Goal: Task Accomplishment & Management: Complete application form

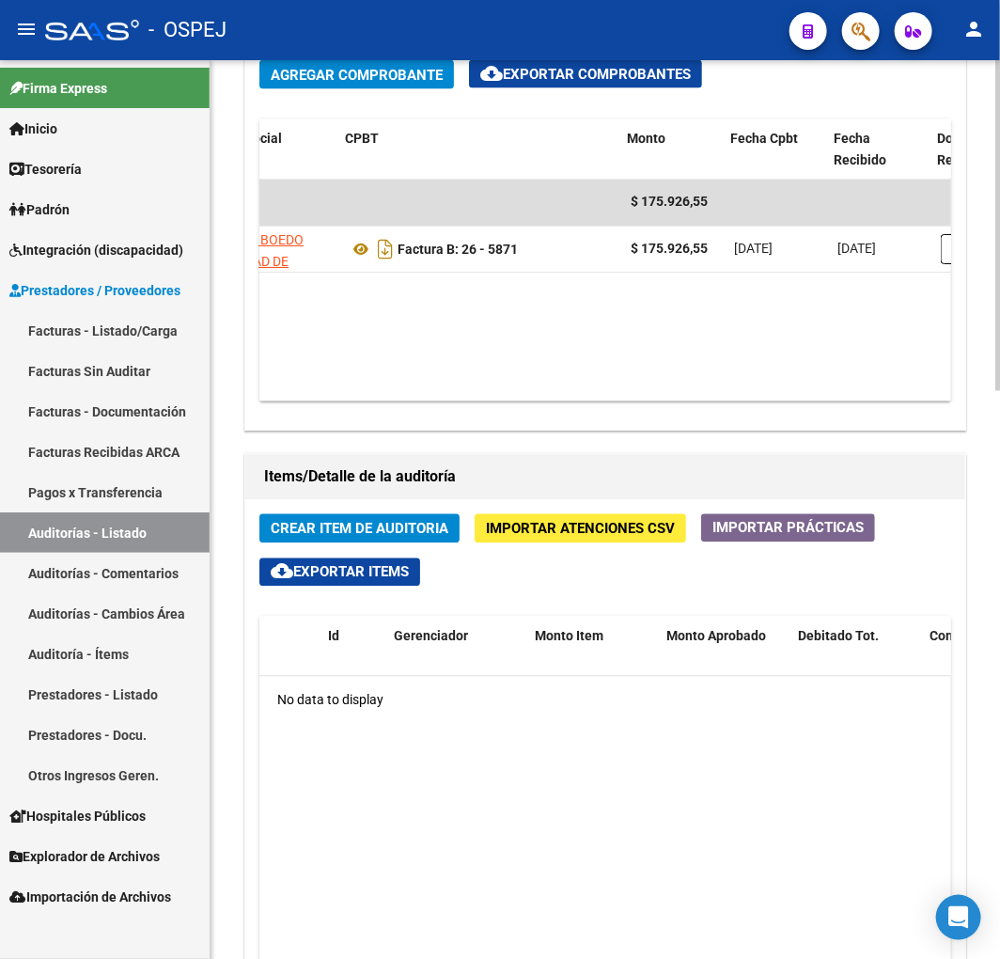
scroll to position [0, 399]
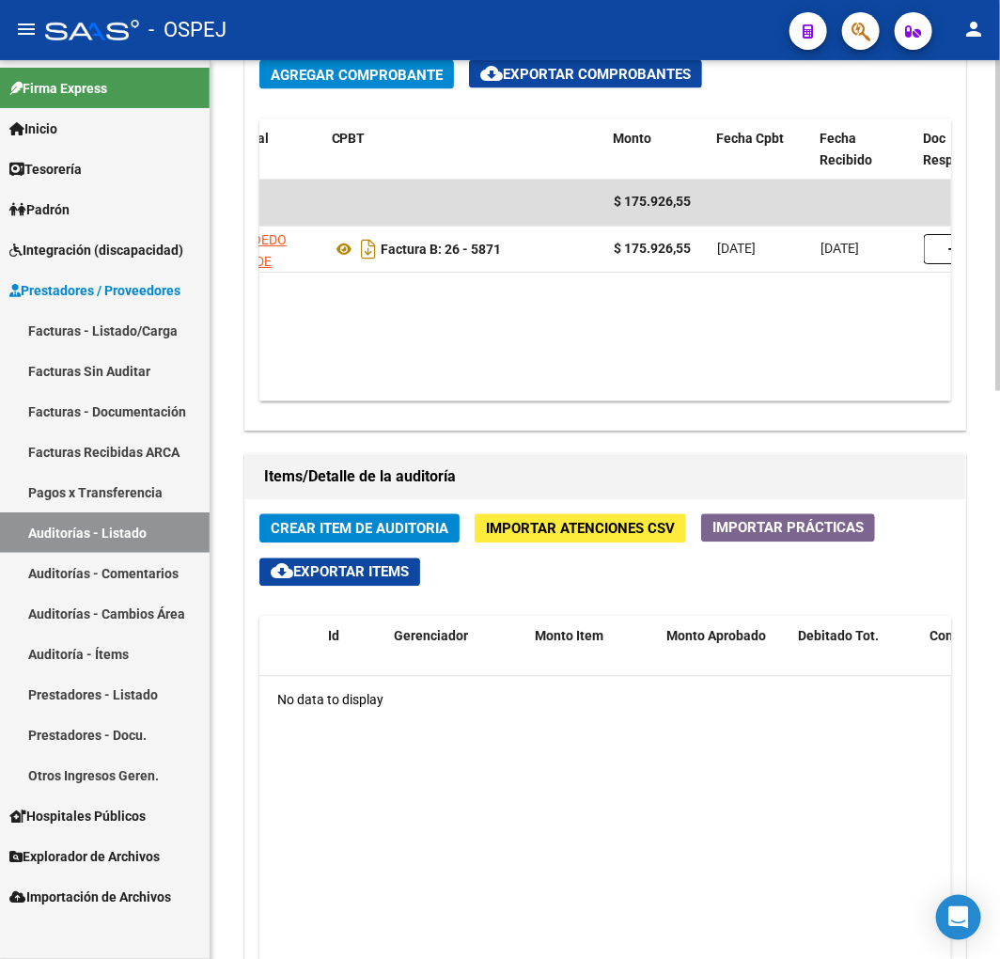
click at [644, 545] on div "Crear Item de Auditoria Importar Atenciones CSV Importar Prácticas cloud_downlo…" at bounding box center [605, 908] width 720 height 817
click at [644, 543] on button "Importar Atenciones CSV" at bounding box center [581, 528] width 212 height 29
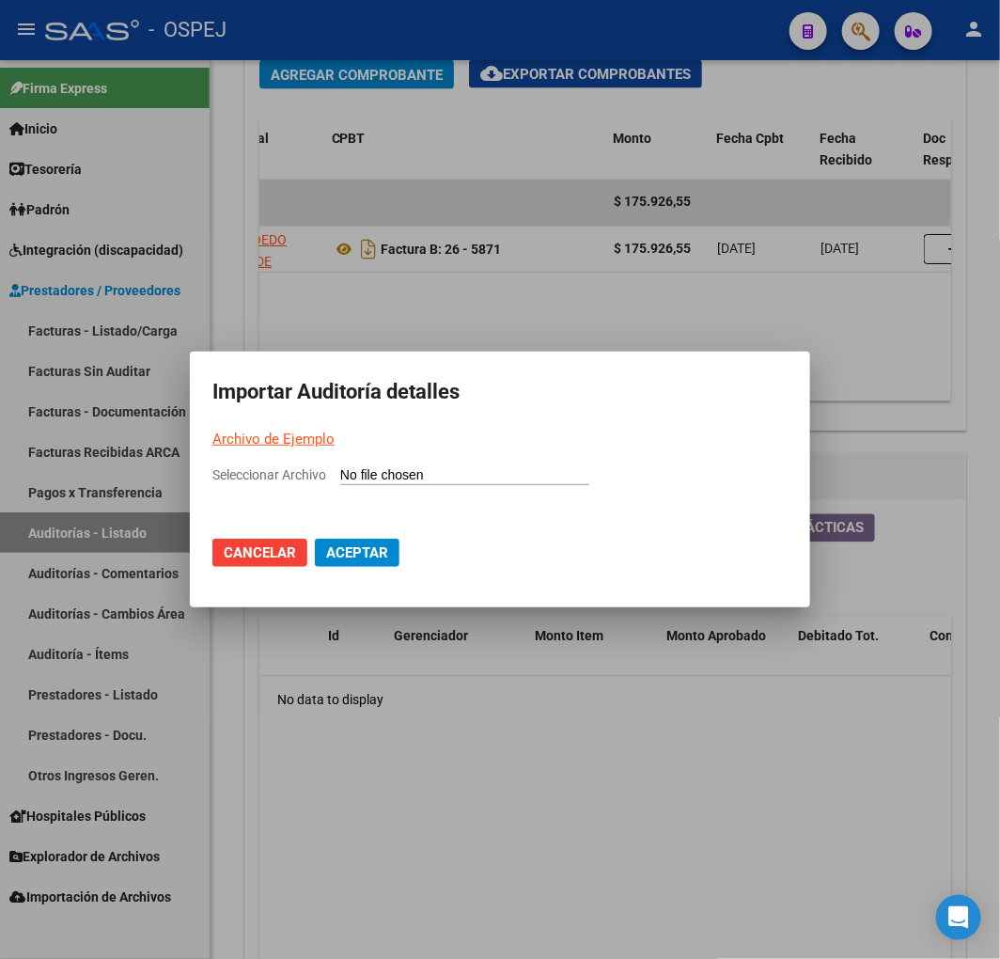
click at [558, 471] on input "Seleccionar Archivo" at bounding box center [464, 476] width 249 height 18
type input "C:\fakepath\Auditoria-demo-saas clinica boedo fb 26-5871.csv"
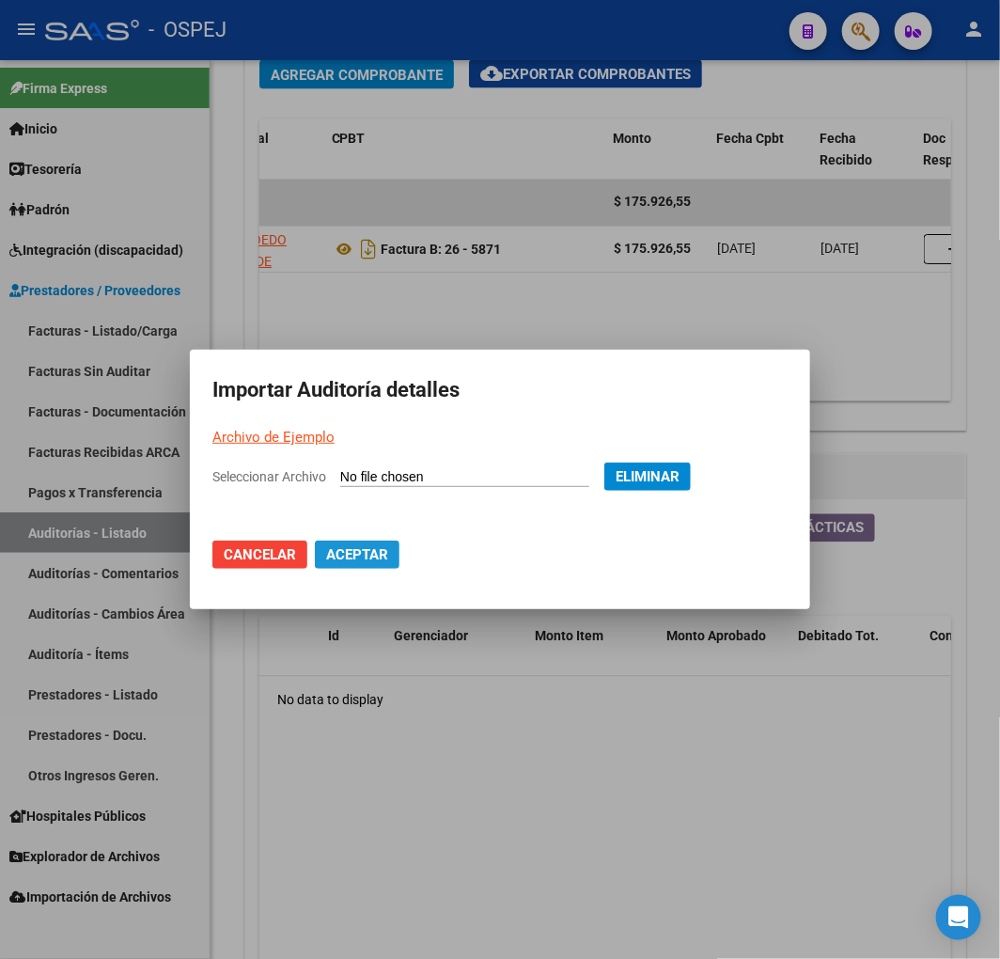
click at [355, 555] on span "Aceptar" at bounding box center [357, 554] width 62 height 17
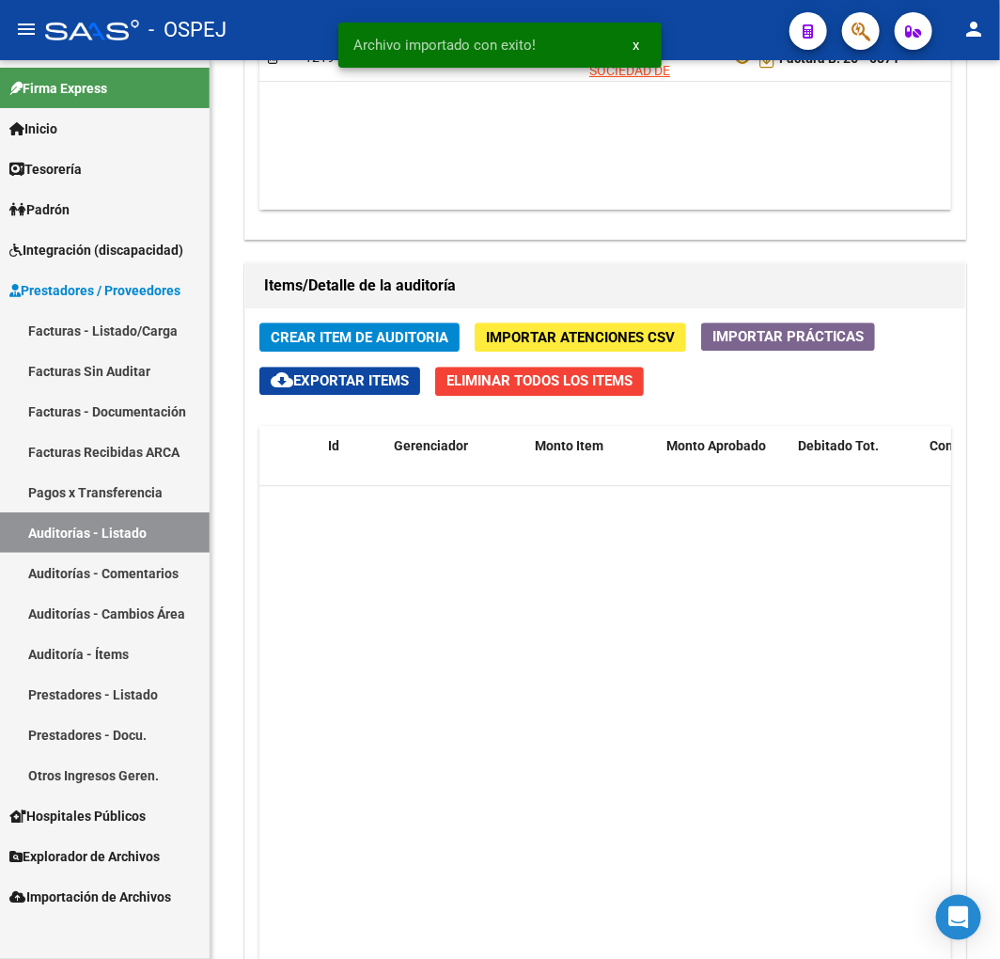
scroll to position [726, 0]
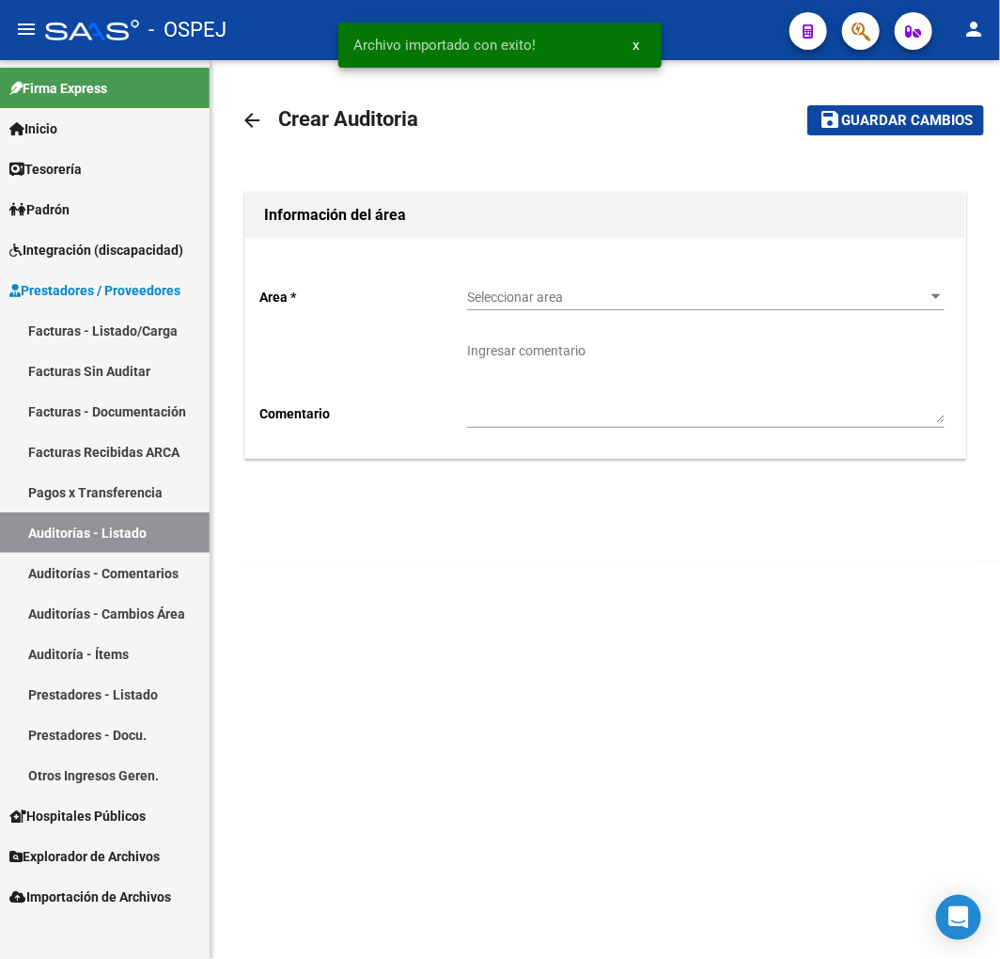
click at [651, 298] on span "Seleccionar area" at bounding box center [697, 298] width 461 height 16
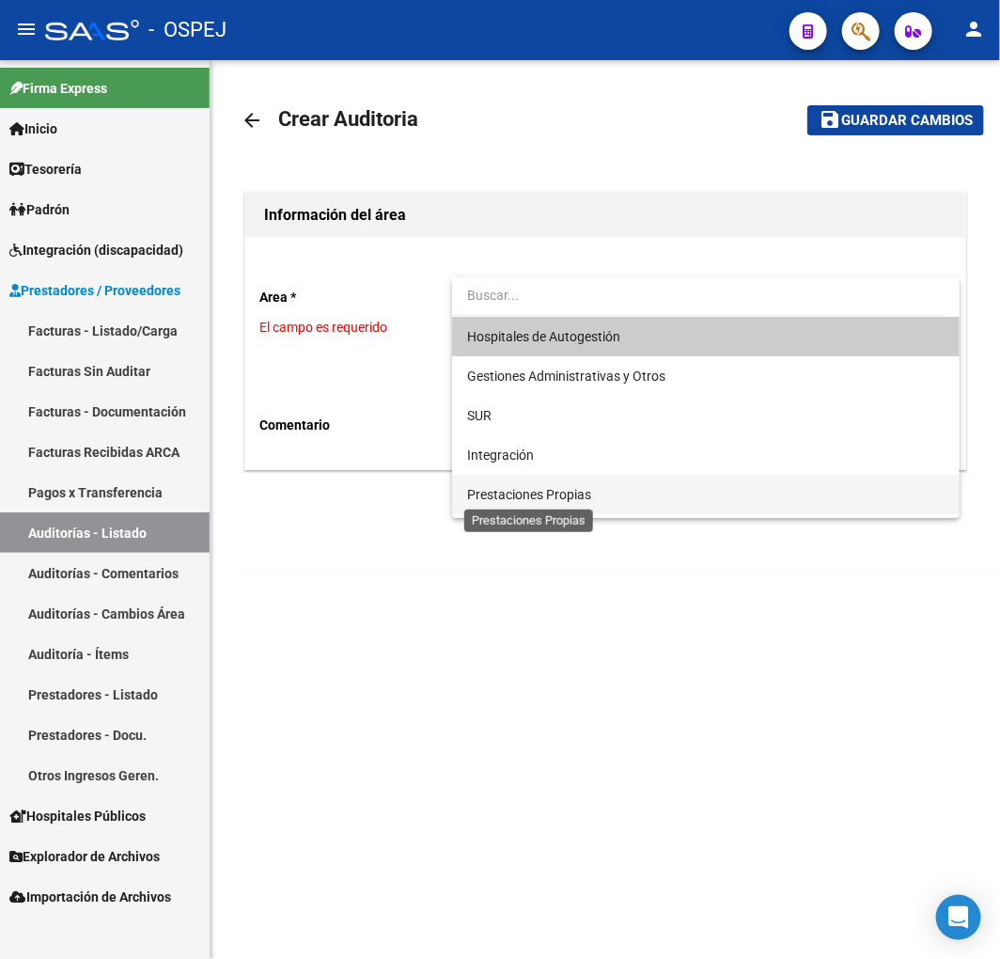
click at [565, 494] on span "Prestaciones Propias" at bounding box center [529, 494] width 124 height 15
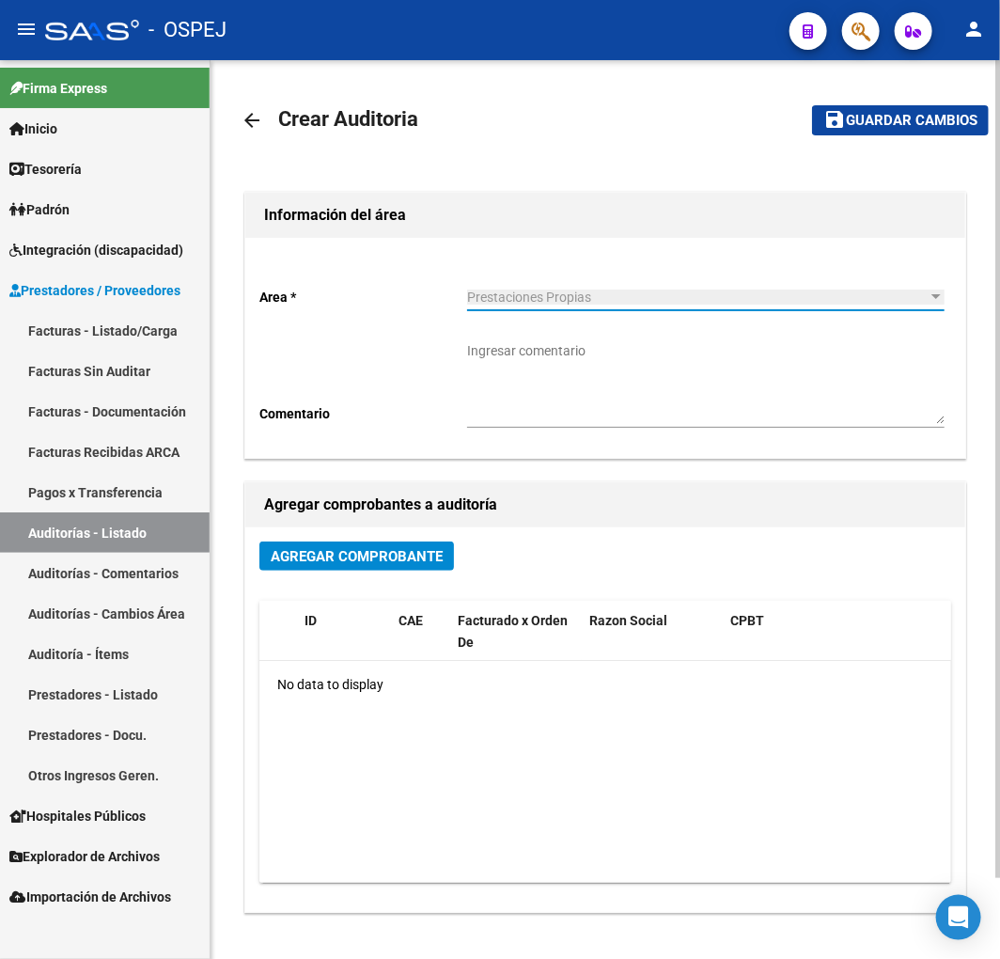
click at [412, 553] on span "Agregar Comprobante" at bounding box center [357, 556] width 172 height 17
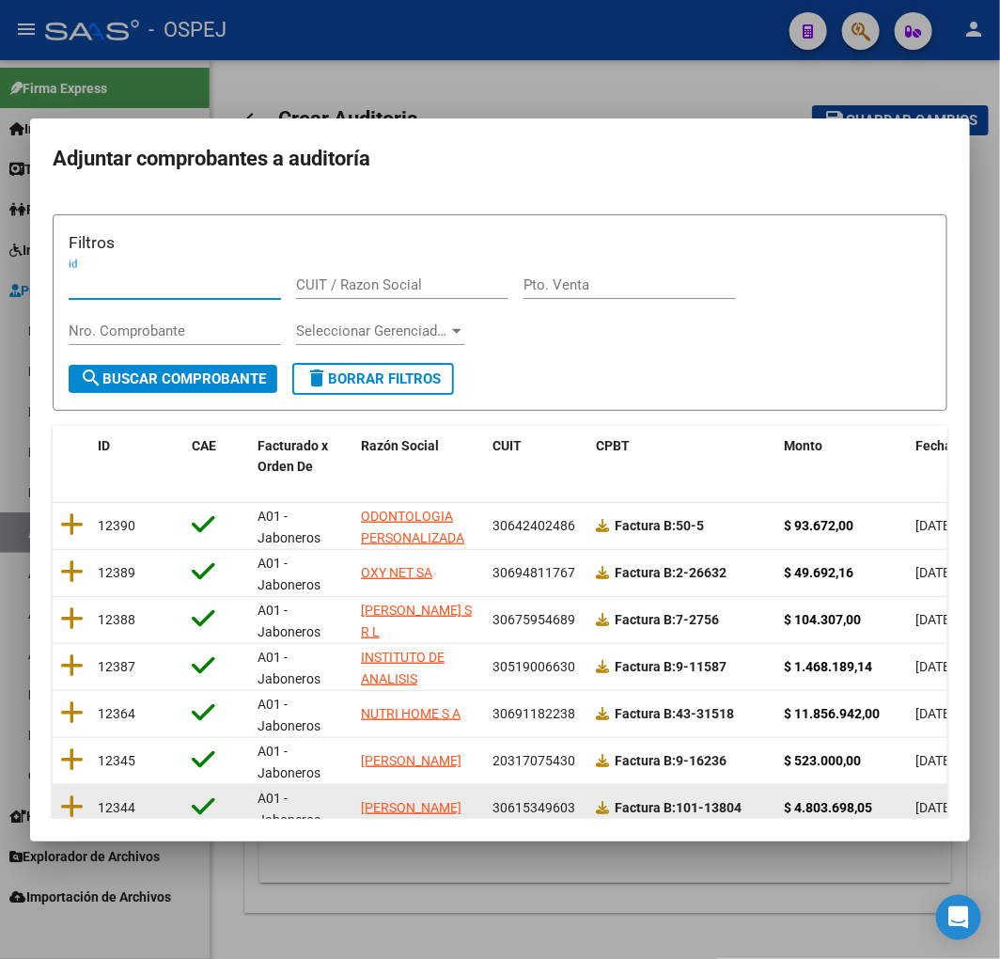
scroll to position [237, 0]
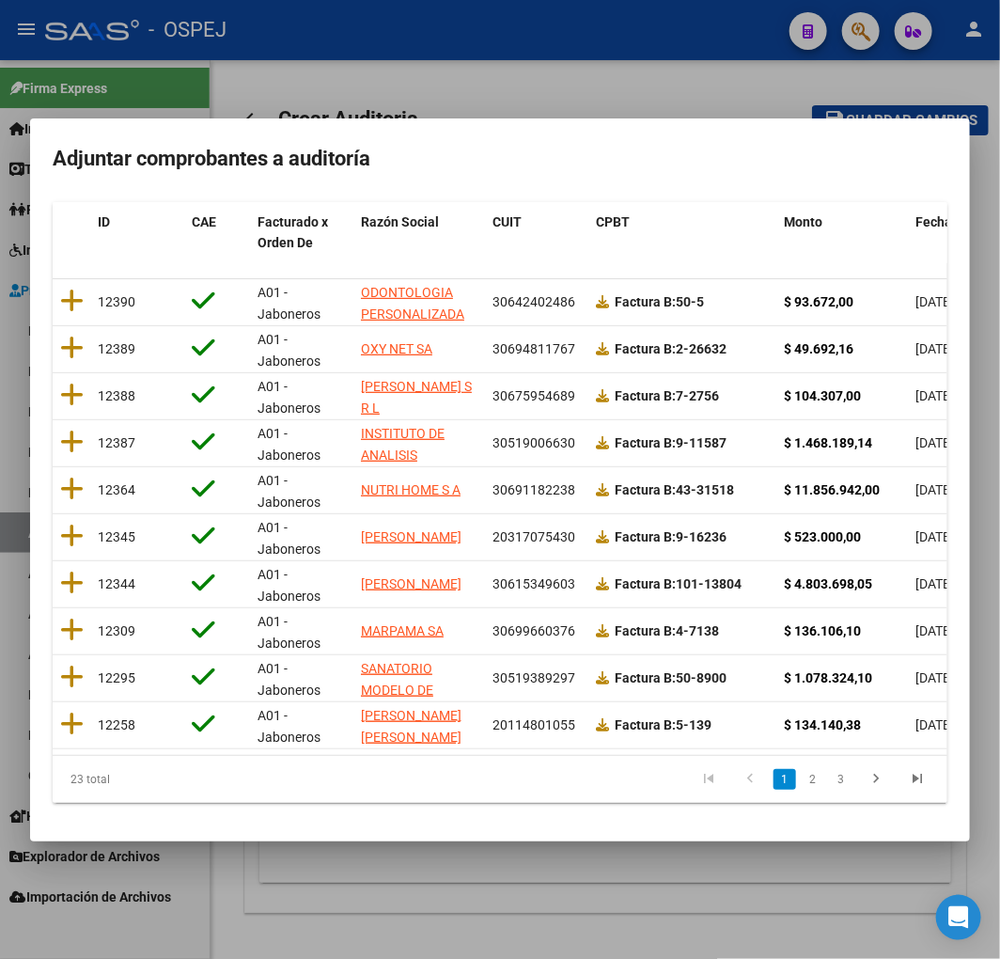
click at [926, 214] on span "Fecha Cpbt" at bounding box center [950, 221] width 68 height 15
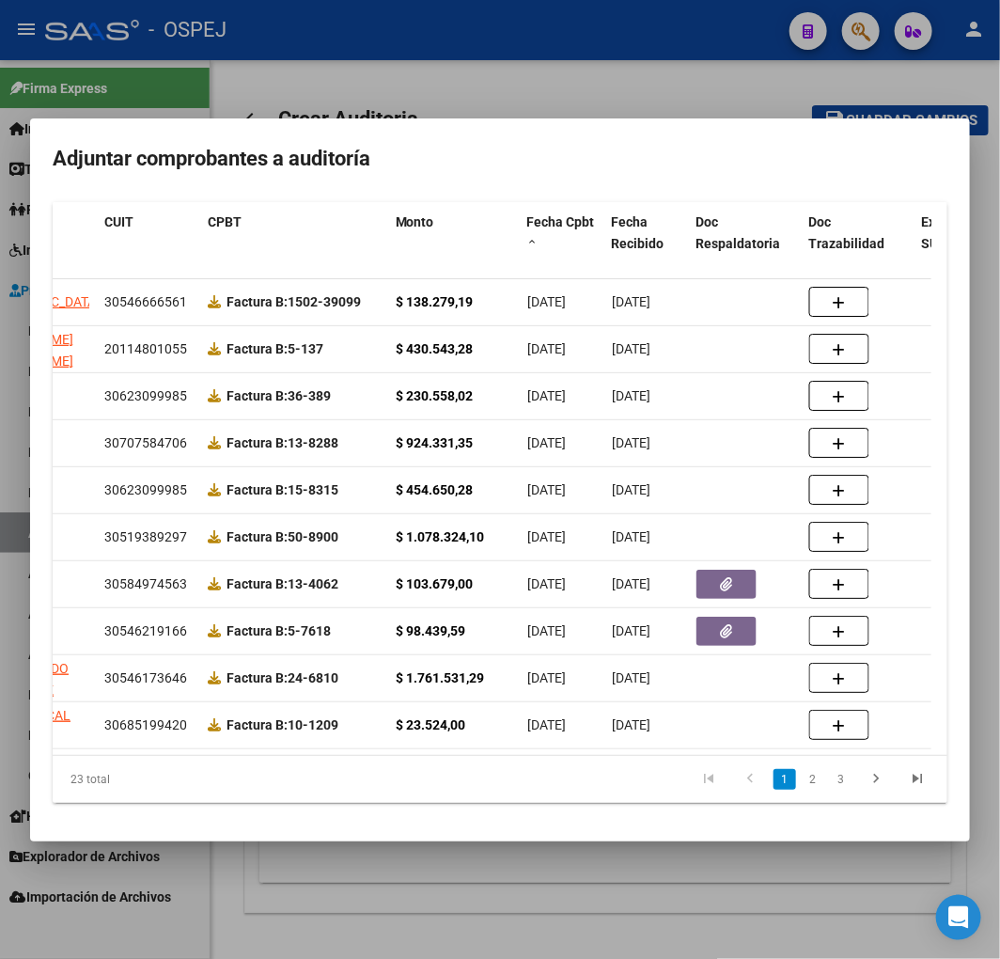
scroll to position [0, 0]
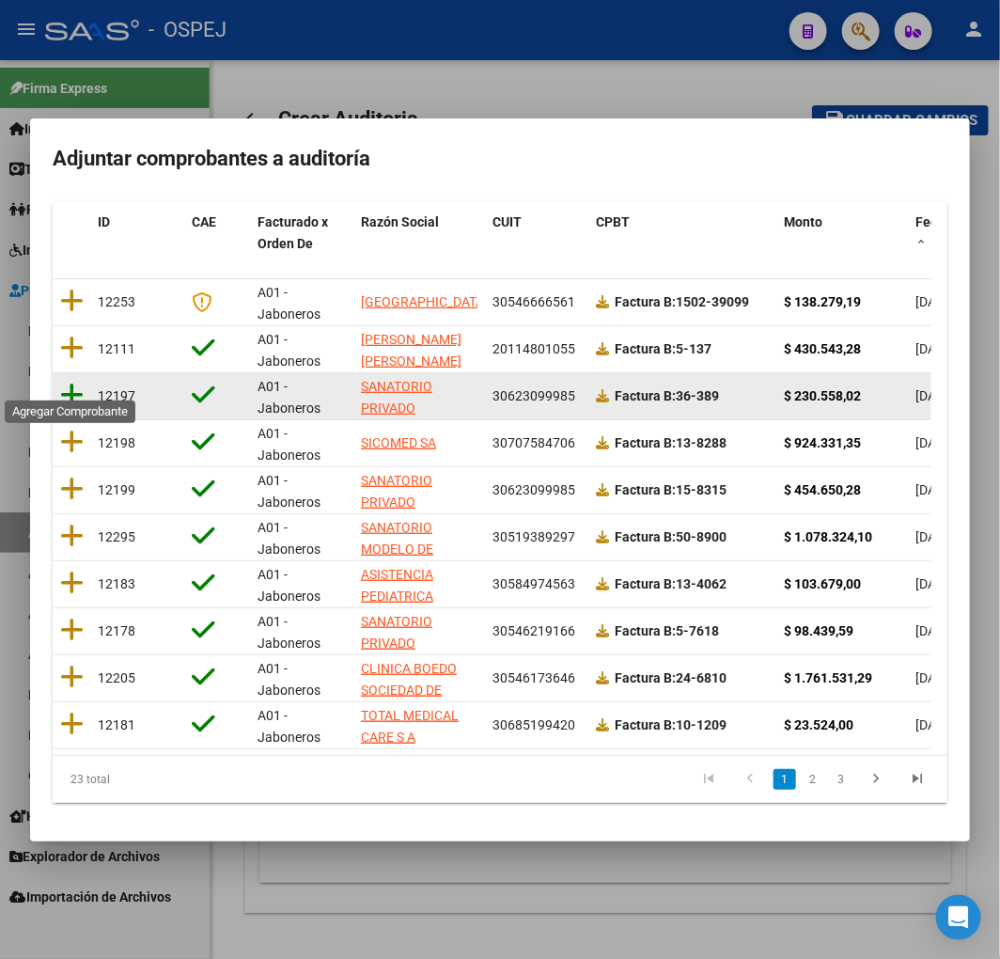
click at [70, 382] on icon at bounding box center [72, 395] width 24 height 26
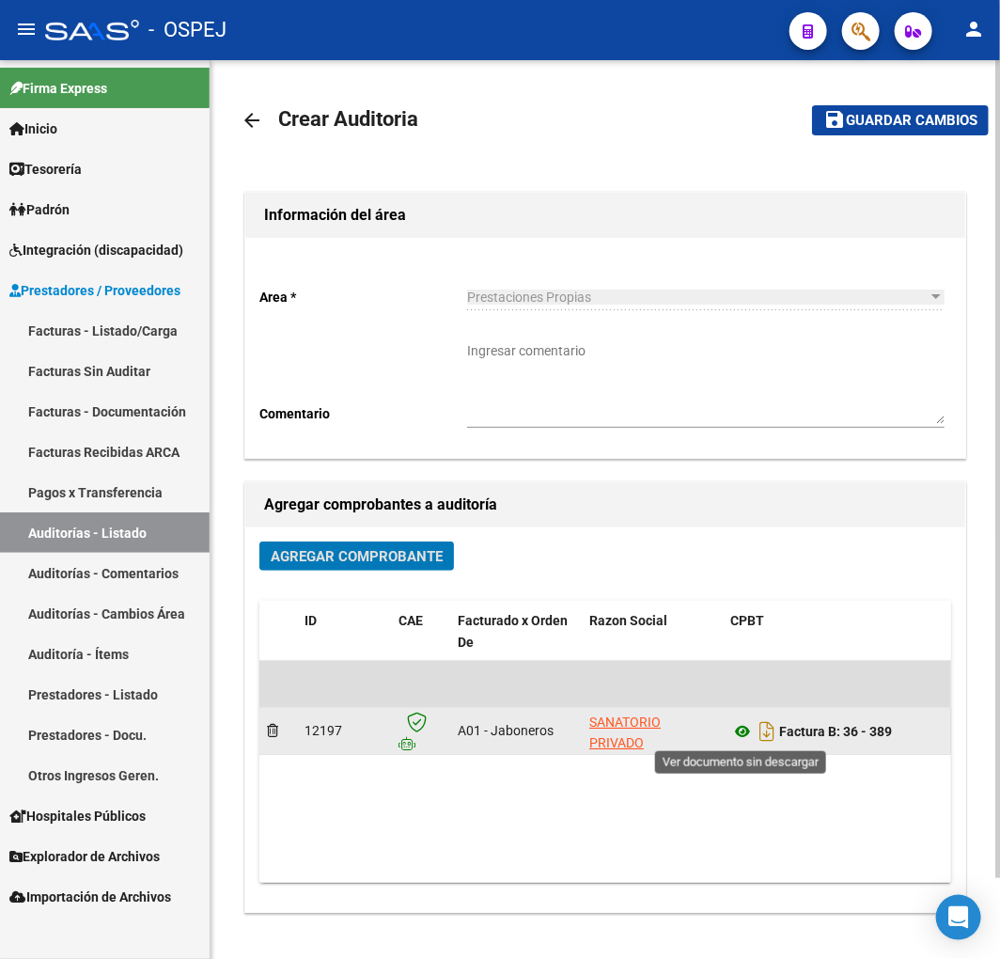
click at [731, 735] on icon at bounding box center [742, 731] width 24 height 23
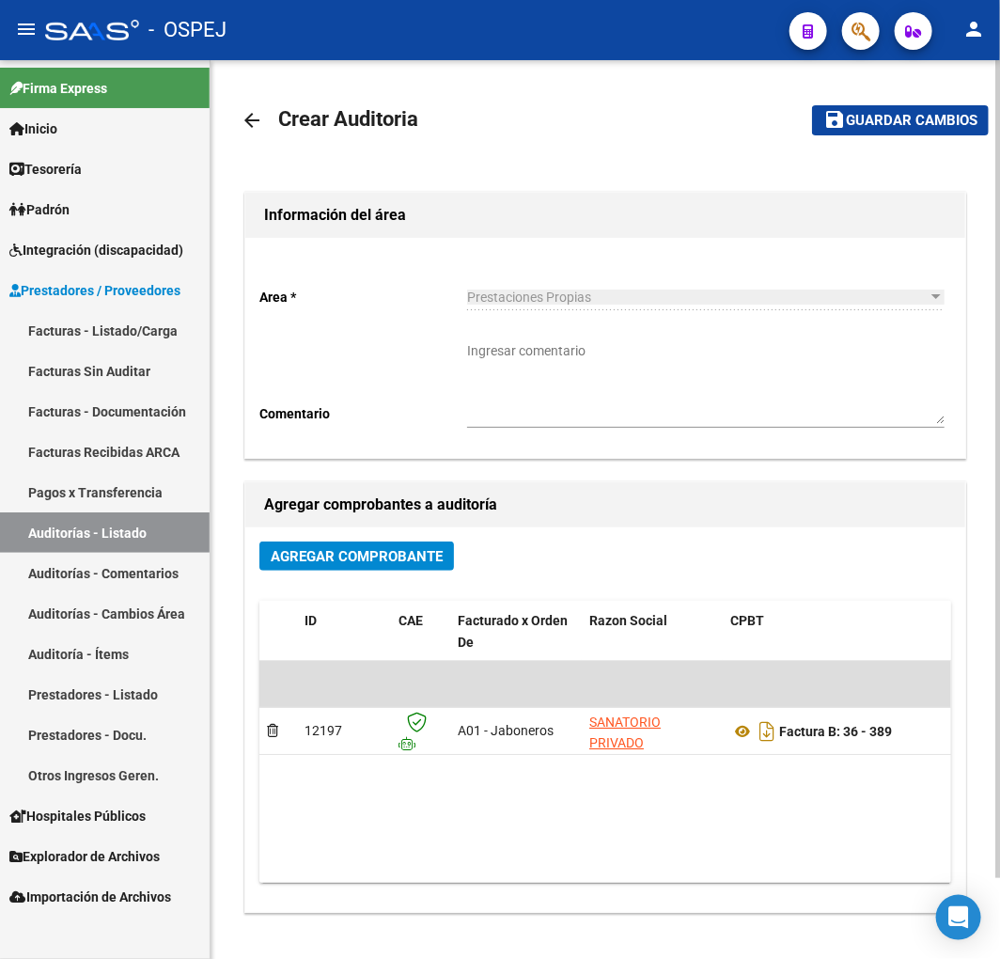
click at [893, 114] on span "Guardar cambios" at bounding box center [912, 121] width 132 height 17
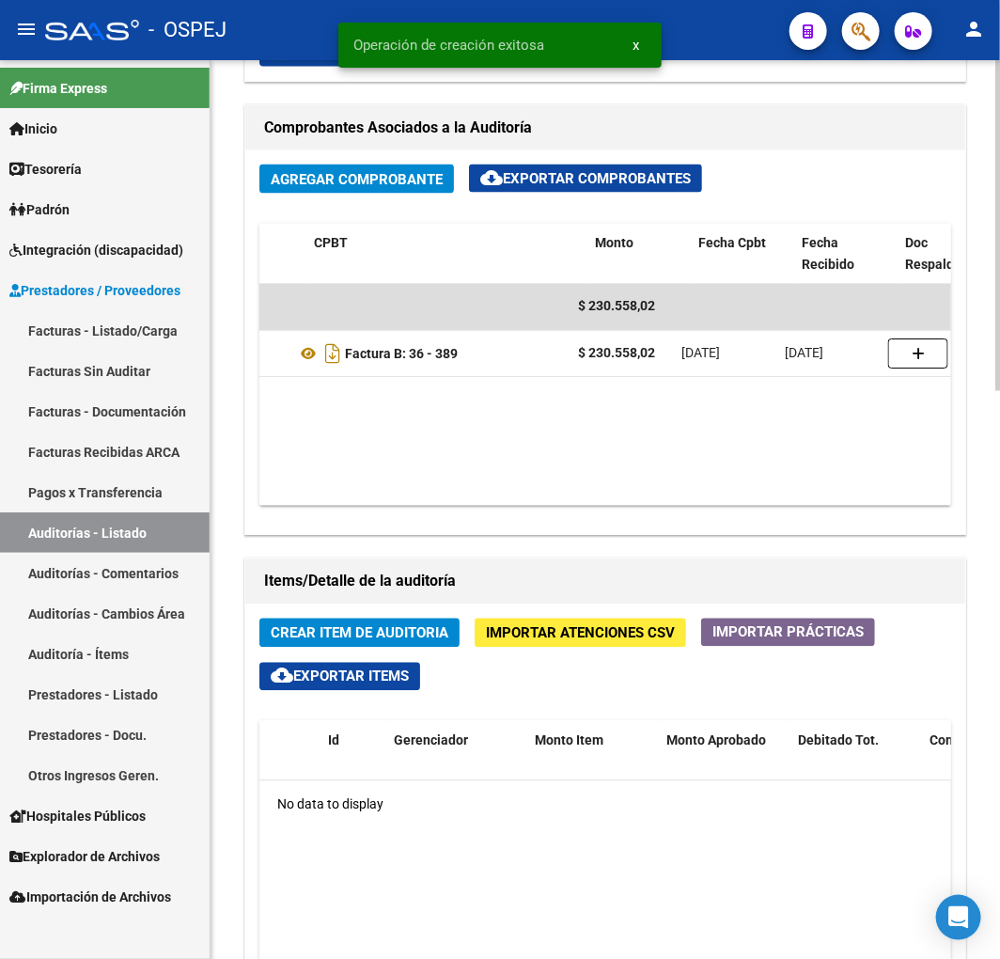
scroll to position [0, 287]
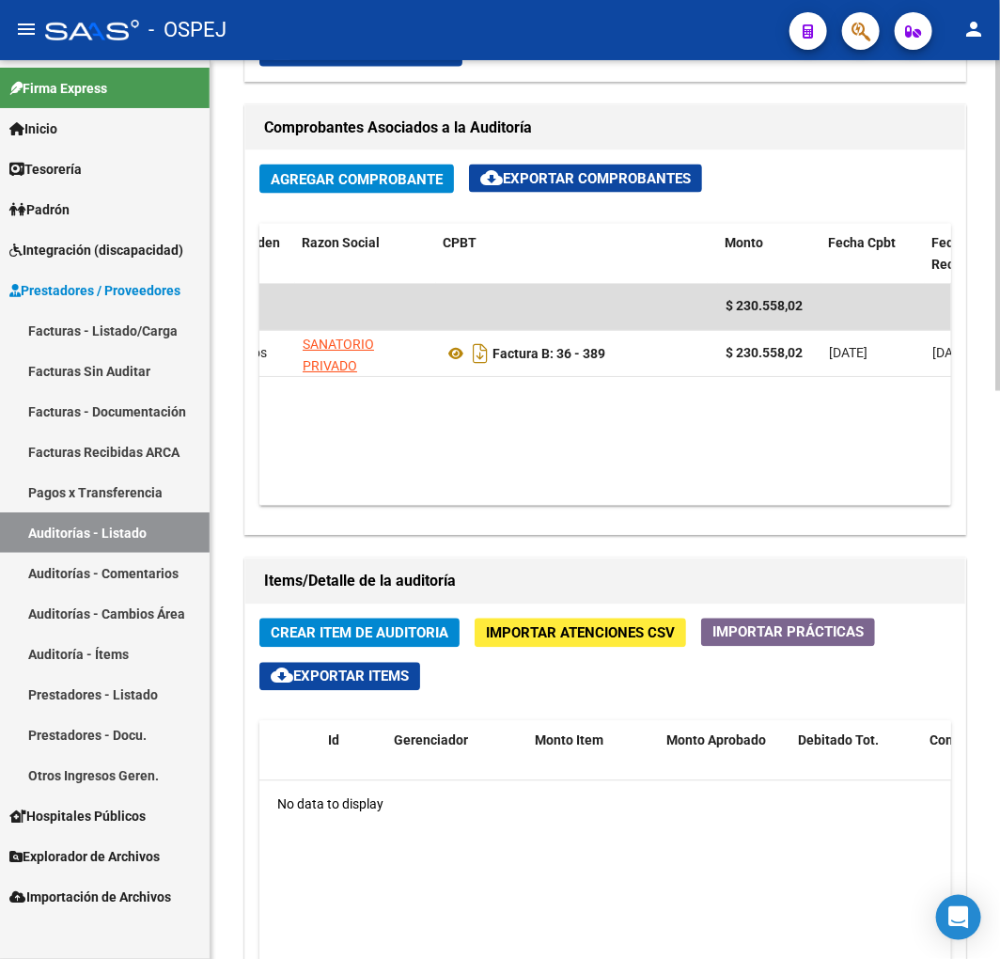
click at [555, 630] on span "Importar Atenciones CSV" at bounding box center [580, 633] width 189 height 17
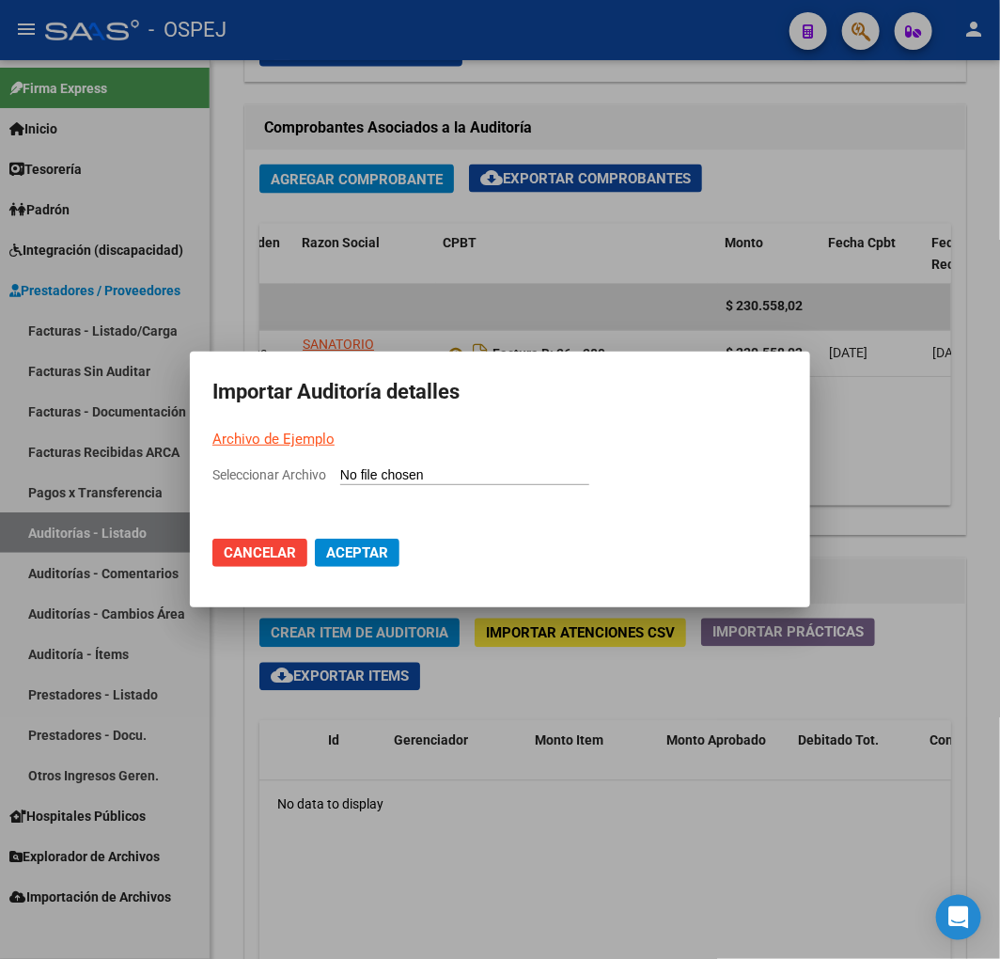
click at [500, 472] on input "Seleccionar Archivo" at bounding box center [464, 476] width 249 height 18
type input "C:\fakepath\Auditoria-demo-saas sanatorio privado [PERSON_NAME] 36-389.csv"
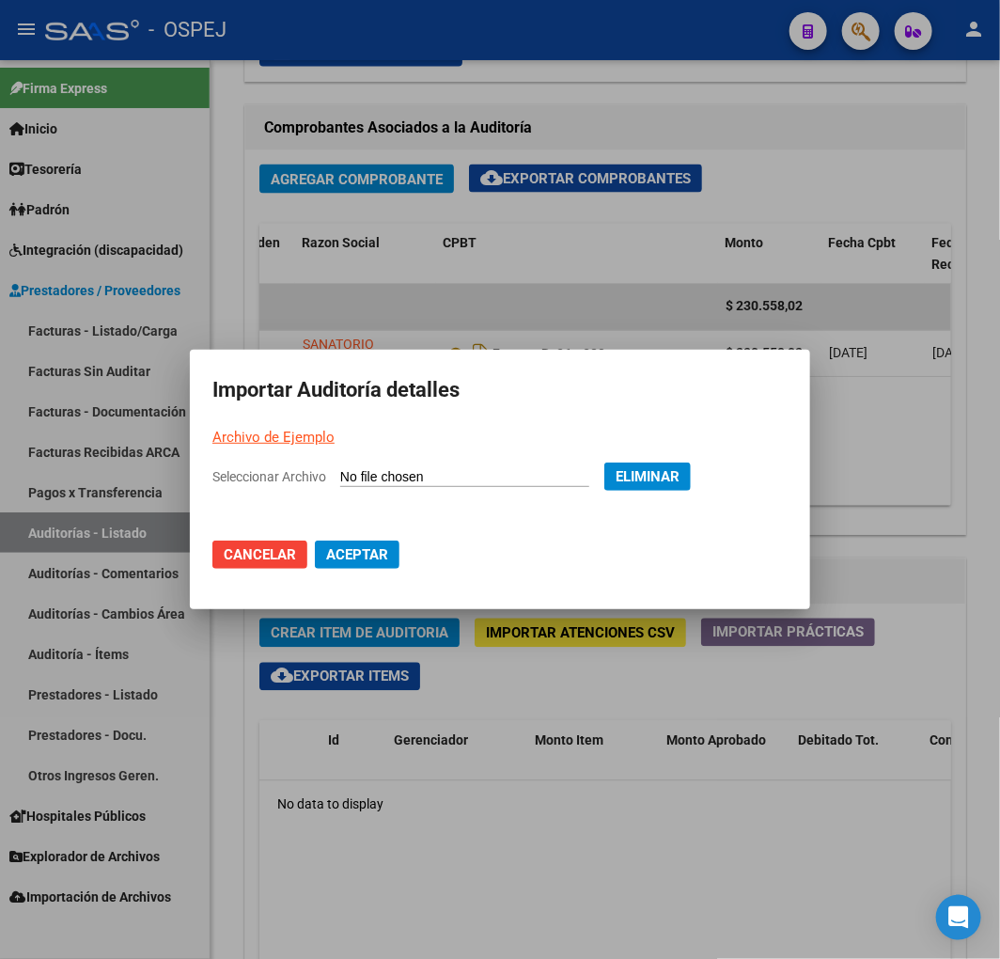
click at [393, 546] on button "Aceptar" at bounding box center [357, 555] width 85 height 28
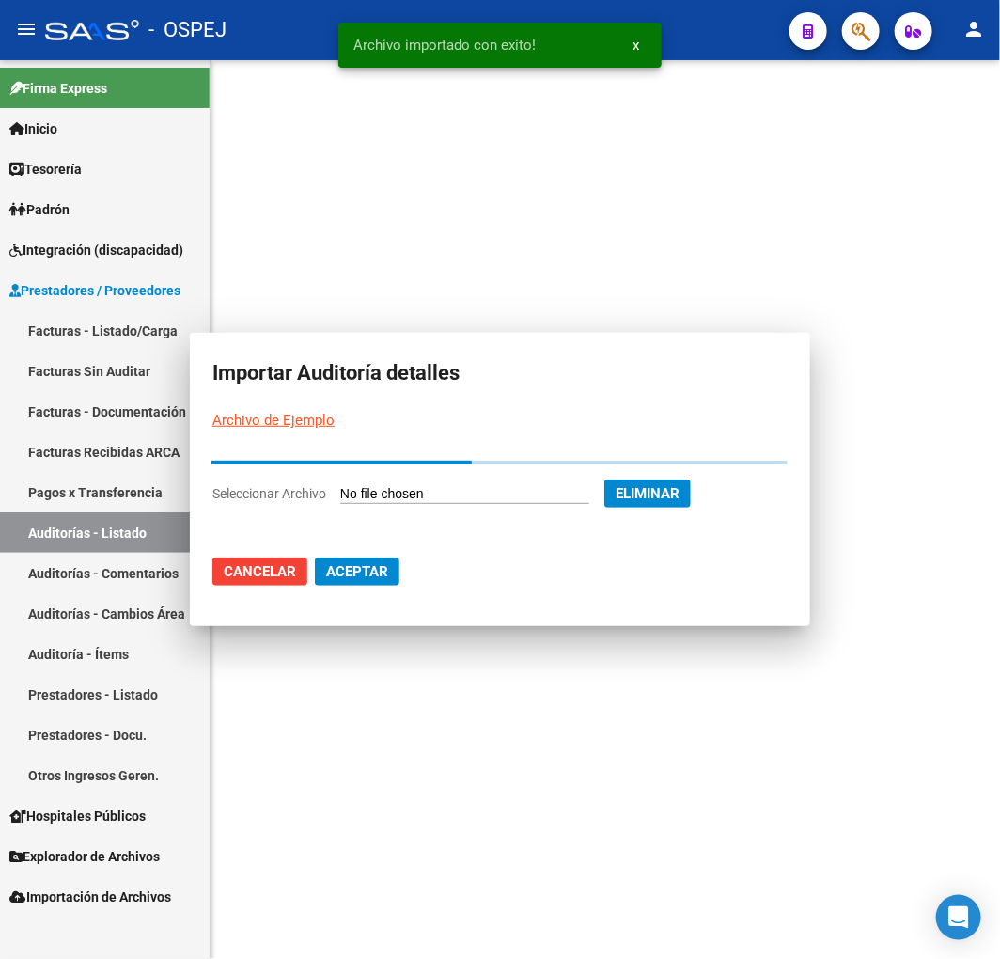
scroll to position [0, 0]
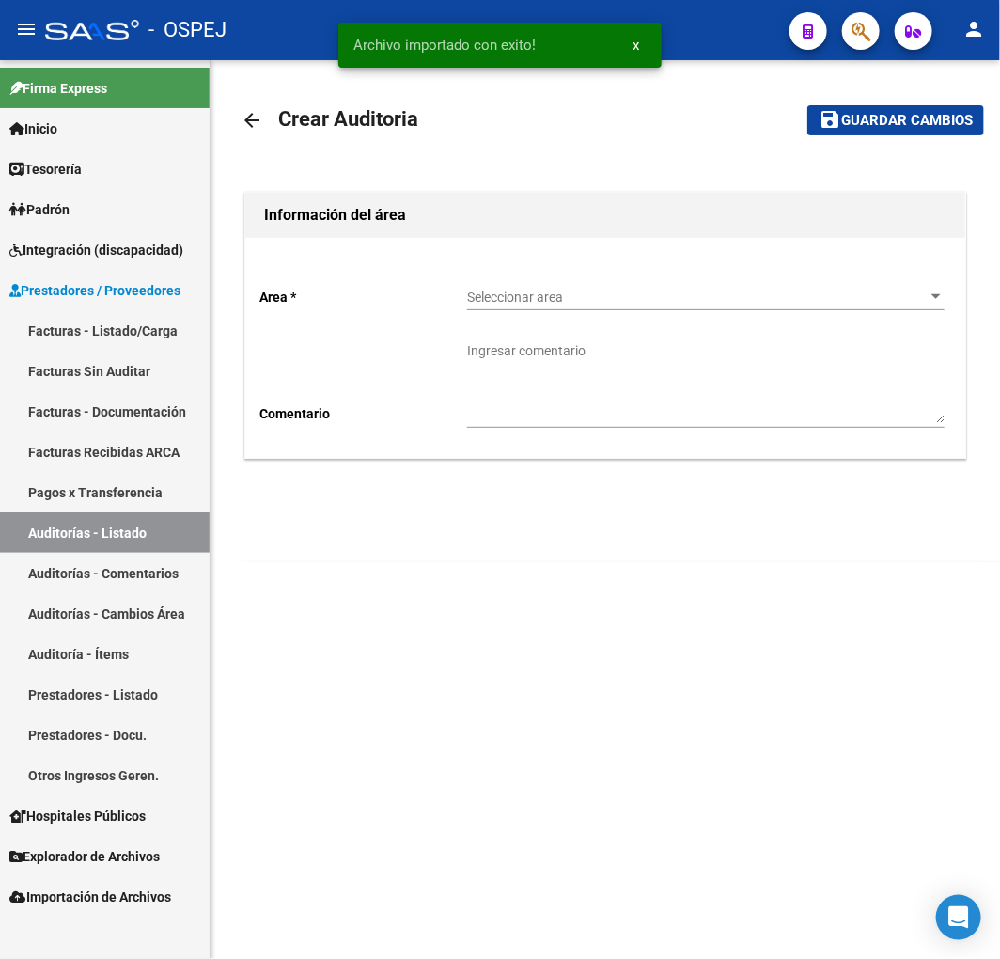
click at [646, 296] on span "Seleccionar area" at bounding box center [697, 298] width 461 height 16
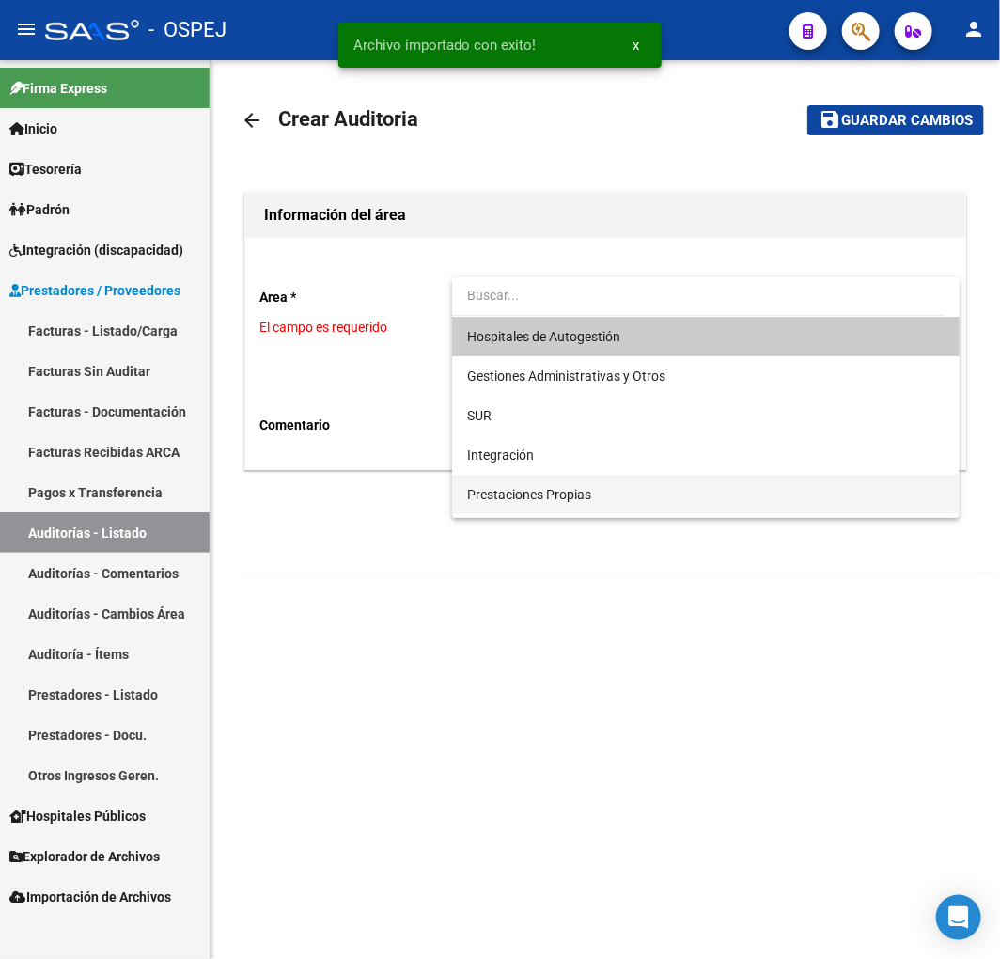
click at [607, 498] on span "Prestaciones Propias" at bounding box center [706, 494] width 478 height 39
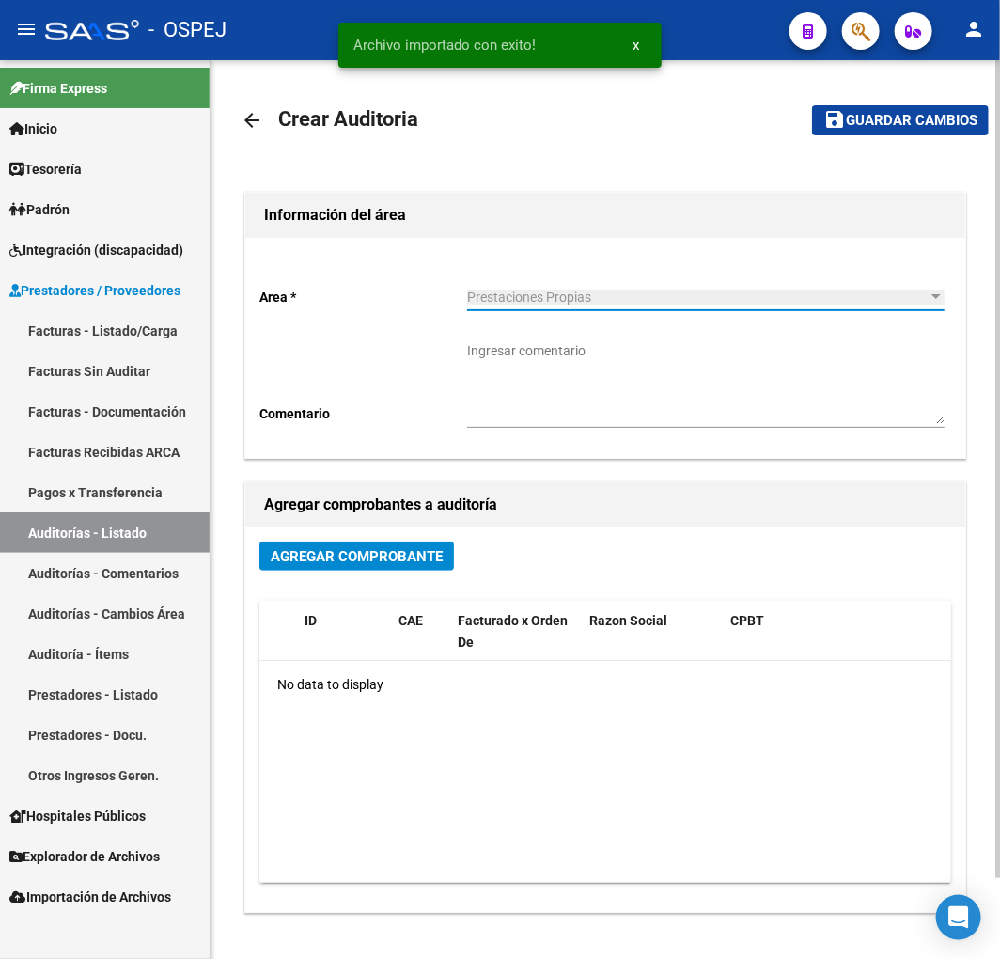
click at [458, 557] on div "Agregar Comprobante" at bounding box center [605, 563] width 692 height 44
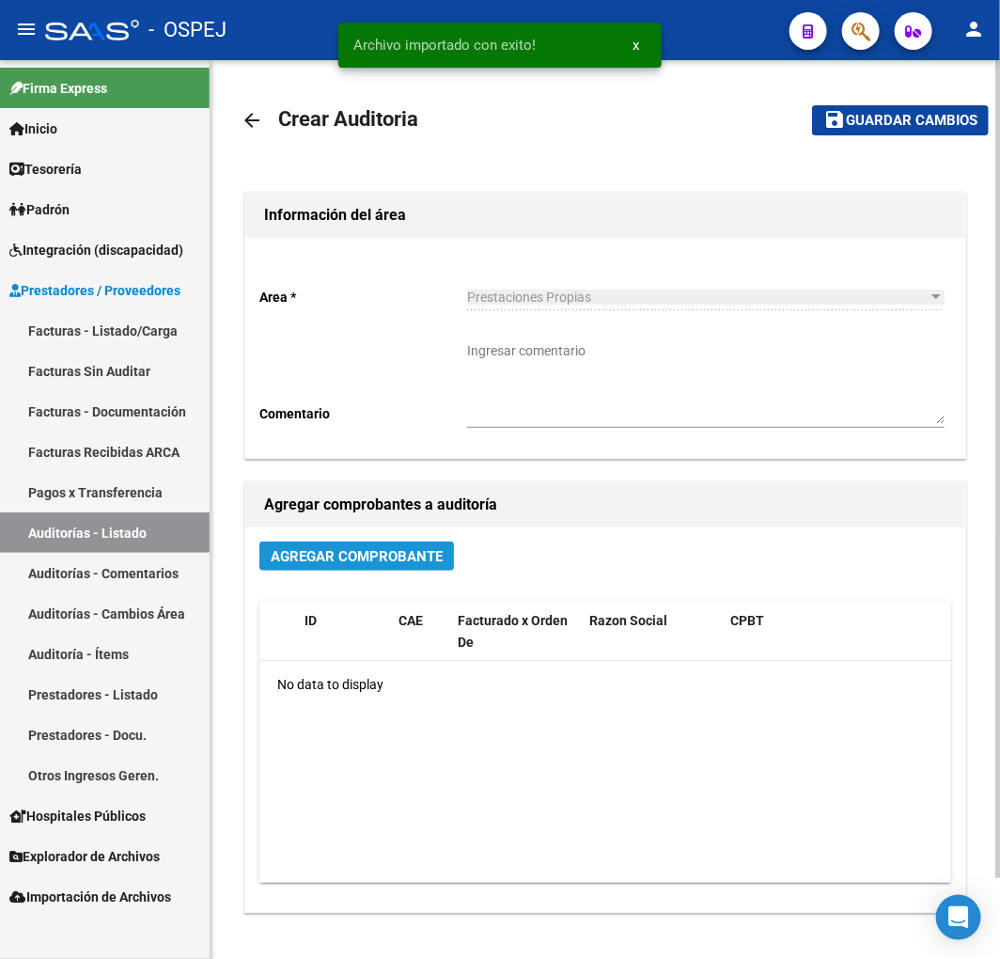
click at [448, 559] on button "Agregar Comprobante" at bounding box center [356, 555] width 195 height 29
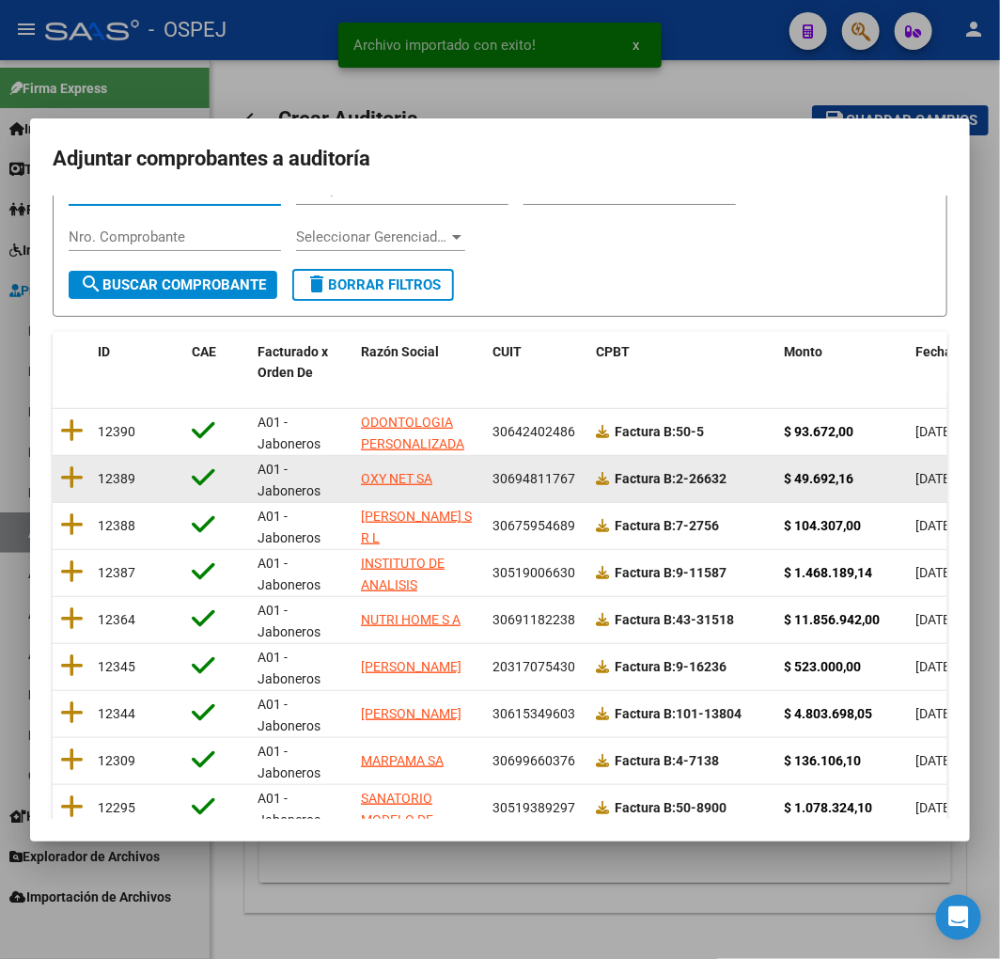
scroll to position [237, 0]
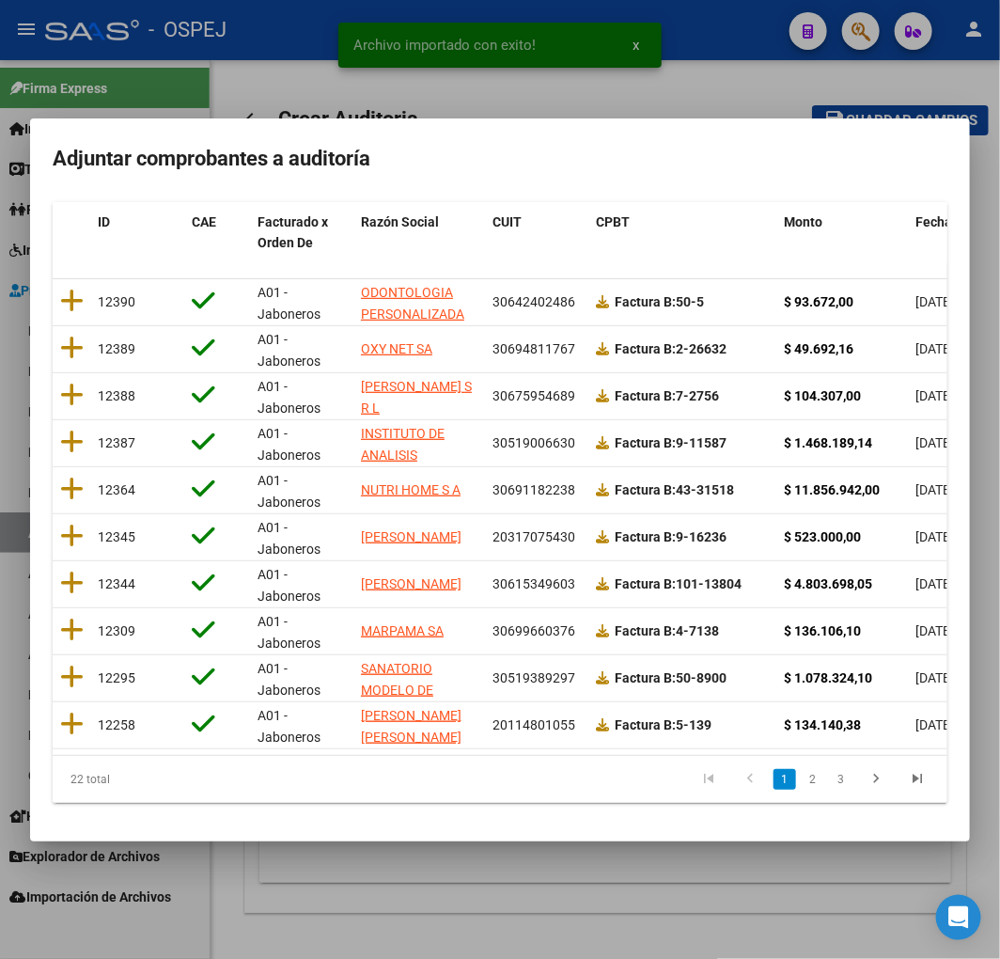
click at [924, 214] on span "Fecha Cpbt" at bounding box center [950, 221] width 68 height 15
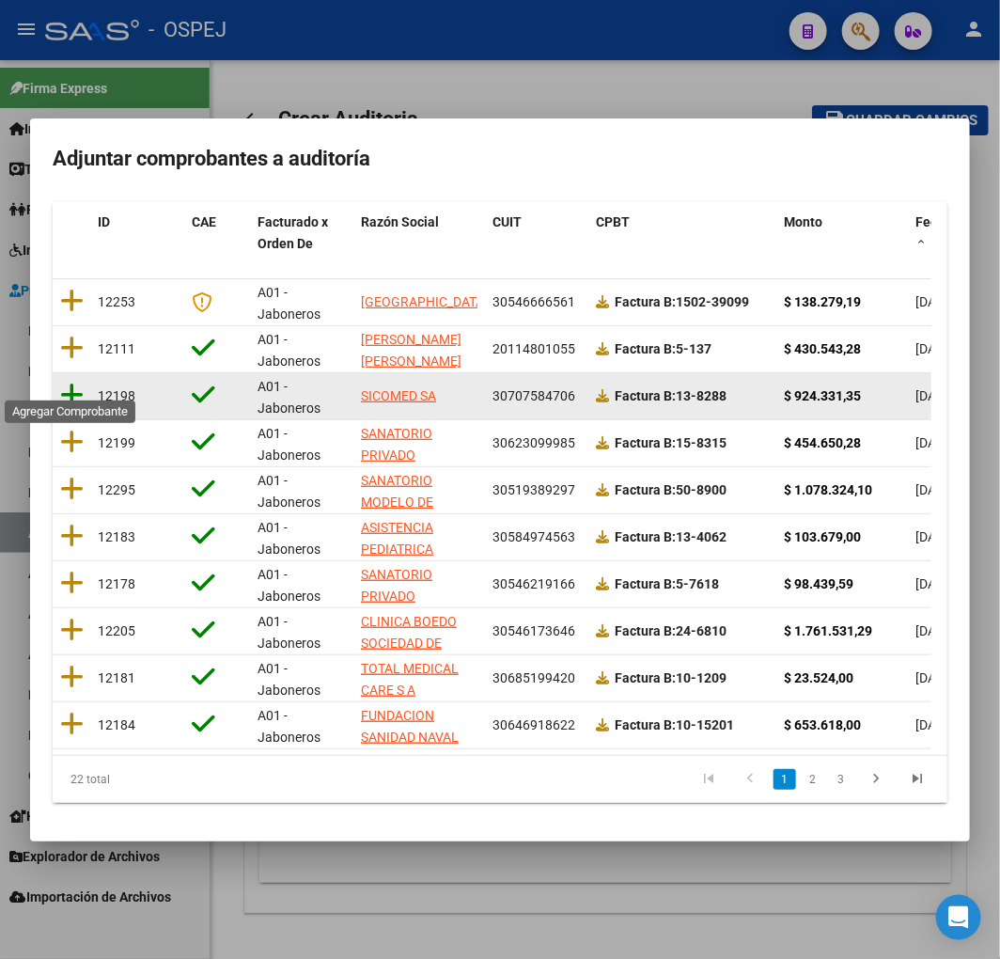
click at [70, 383] on icon at bounding box center [72, 395] width 24 height 26
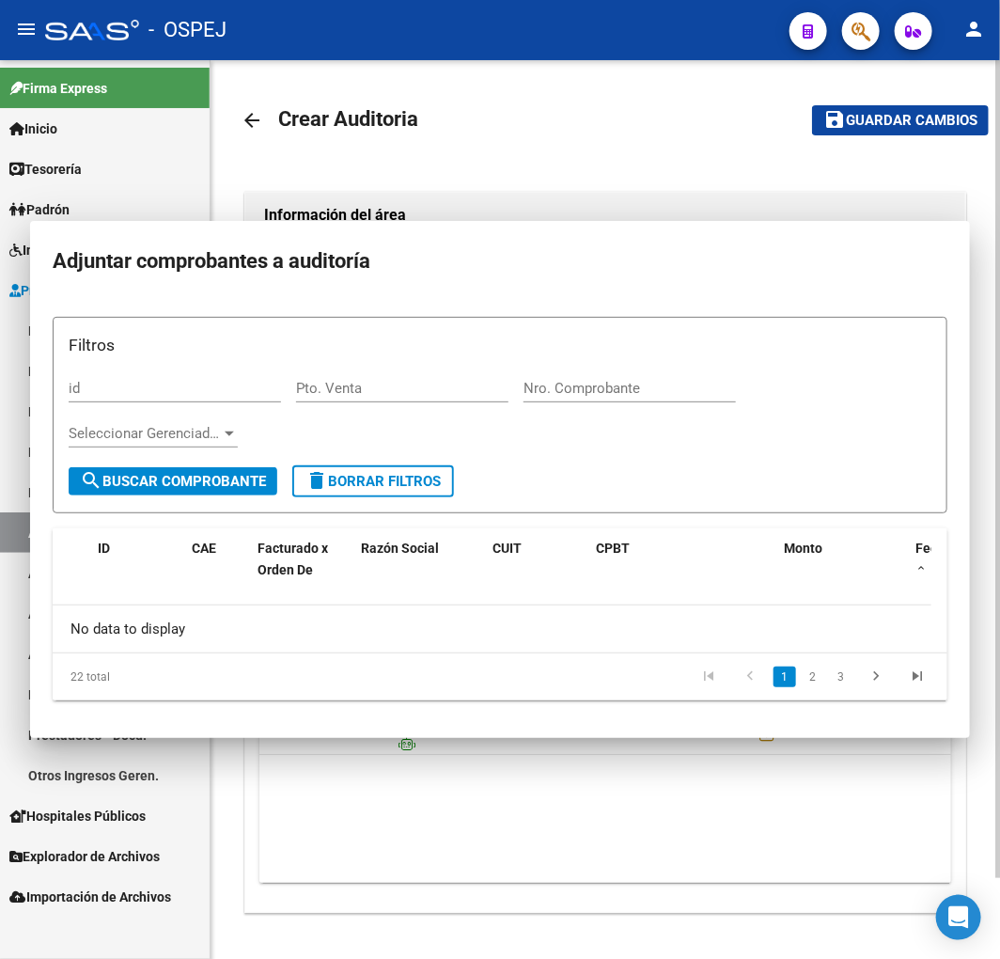
scroll to position [0, 0]
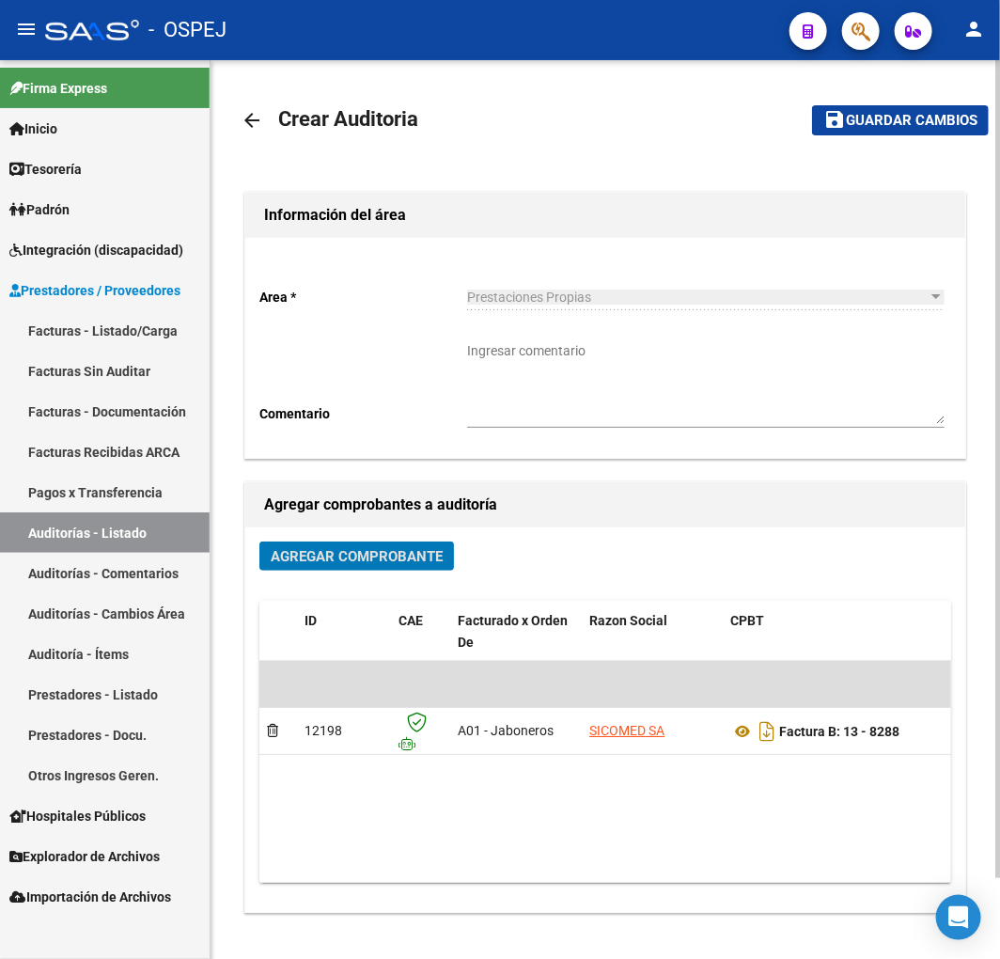
click at [818, 124] on button "save Guardar cambios" at bounding box center [900, 119] width 177 height 29
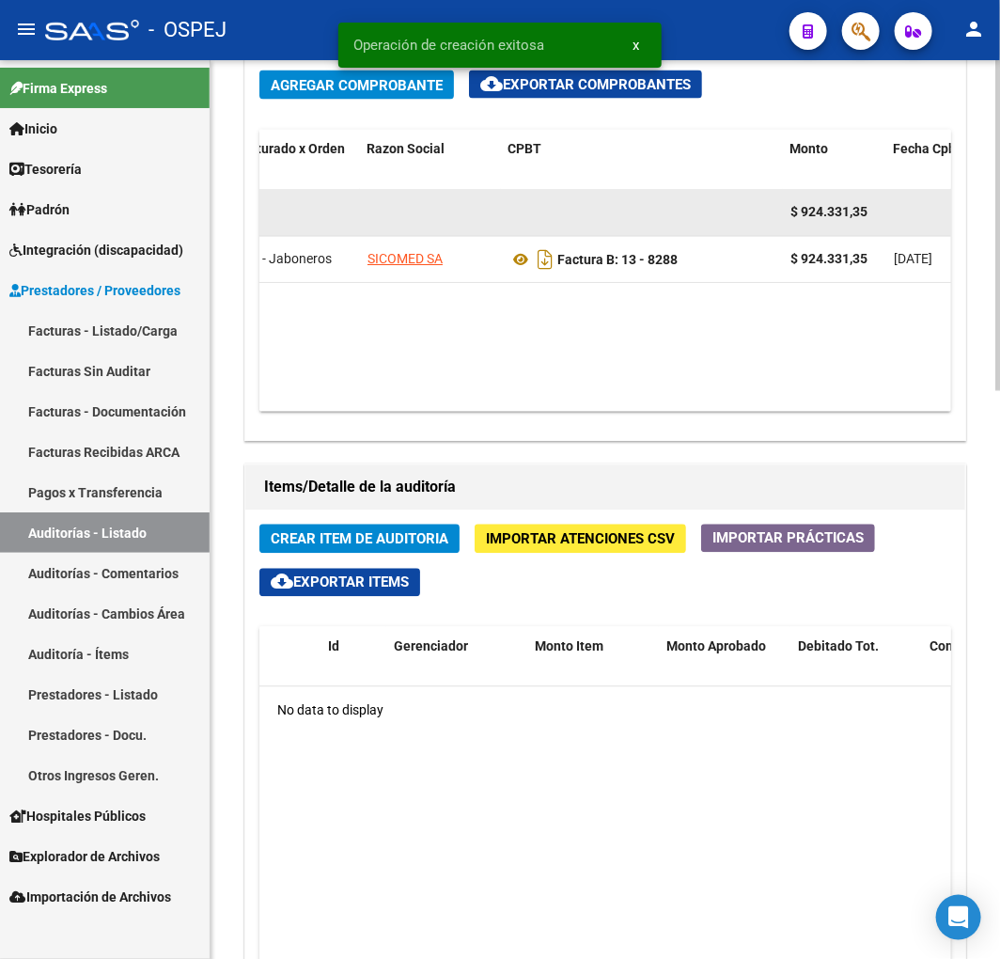
scroll to position [1016, 0]
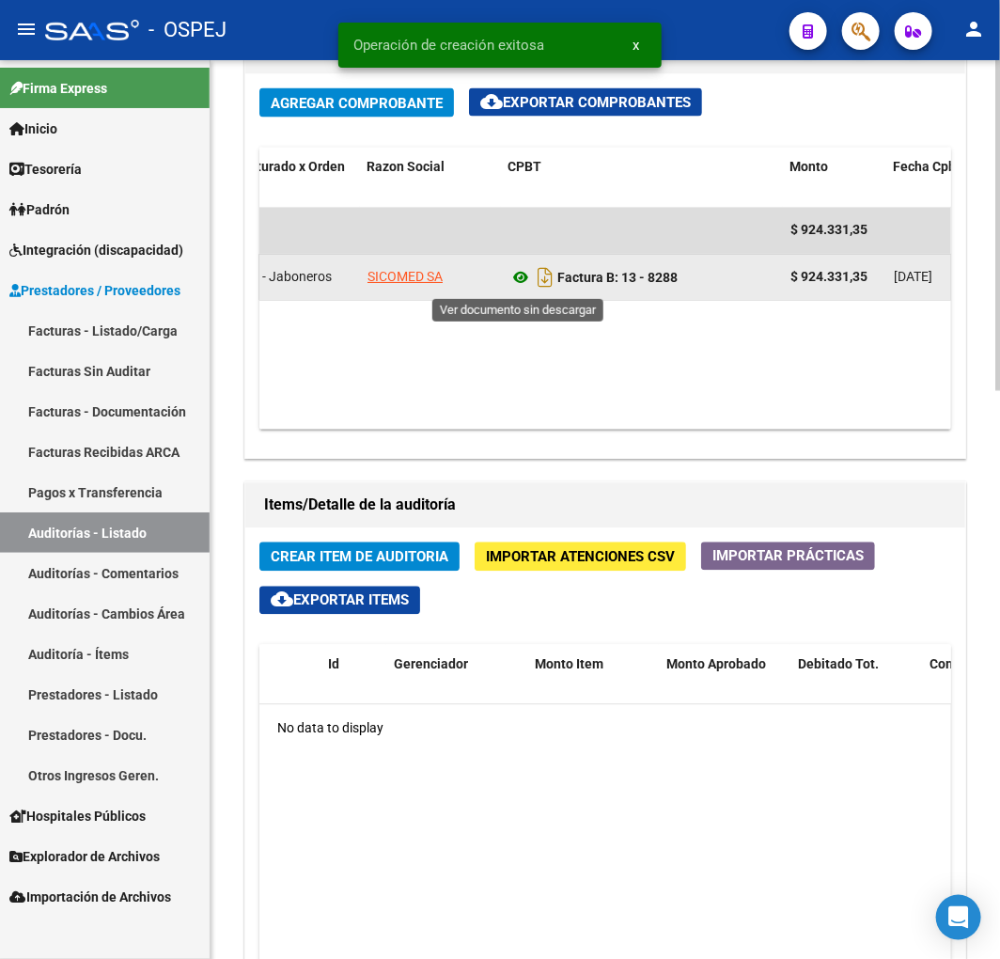
click at [521, 278] on icon at bounding box center [521, 278] width 24 height 23
